Goal: Information Seeking & Learning: Check status

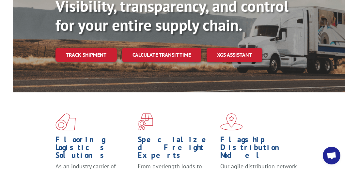
scroll to position [76, 0]
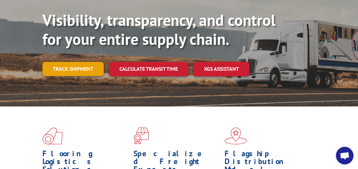
click at [62, 62] on link "Track shipment" at bounding box center [72, 69] width 61 height 14
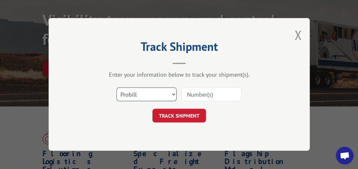
click at [173, 93] on select "Select category... Probill BOL PO" at bounding box center [147, 95] width 60 height 14
select select "bol"
click at [117, 88] on select "Select category... Probill BOL PO" at bounding box center [147, 95] width 60 height 14
drag, startPoint x: 197, startPoint y: 95, endPoint x: 189, endPoint y: 94, distance: 8.5
click at [197, 95] on input at bounding box center [212, 95] width 60 height 14
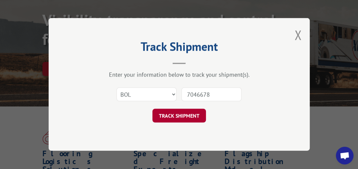
type input "7046678"
click at [192, 115] on button "TRACK SHIPMENT" at bounding box center [180, 116] width 54 height 14
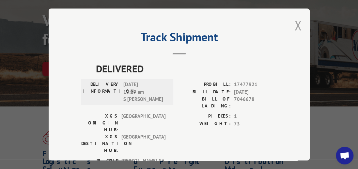
click at [298, 23] on button "Close modal" at bounding box center [298, 25] width 7 height 17
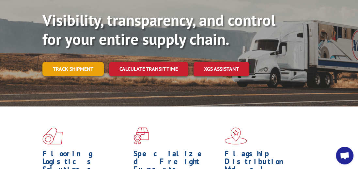
click at [42, 62] on link "Track shipment" at bounding box center [72, 69] width 61 height 14
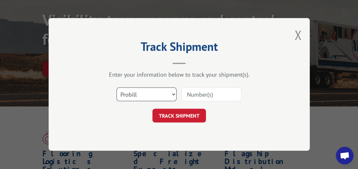
drag, startPoint x: 172, startPoint y: 94, endPoint x: 159, endPoint y: 99, distance: 14.0
click at [172, 94] on select "Select category... Probill BOL PO" at bounding box center [147, 95] width 60 height 14
select select "bol"
click at [117, 88] on select "Select category... Probill BOL PO" at bounding box center [147, 95] width 60 height 14
click at [206, 90] on input at bounding box center [212, 95] width 60 height 14
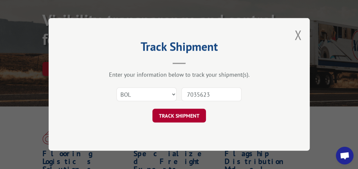
type input "7035623"
click at [167, 120] on button "TRACK SHIPMENT" at bounding box center [180, 116] width 54 height 14
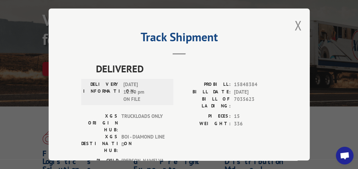
scroll to position [0, 0]
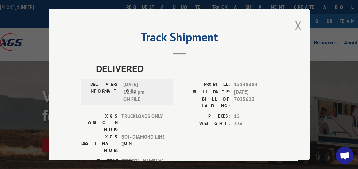
click at [297, 24] on button "Close modal" at bounding box center [298, 25] width 7 height 17
